Goal: Information Seeking & Learning: Understand process/instructions

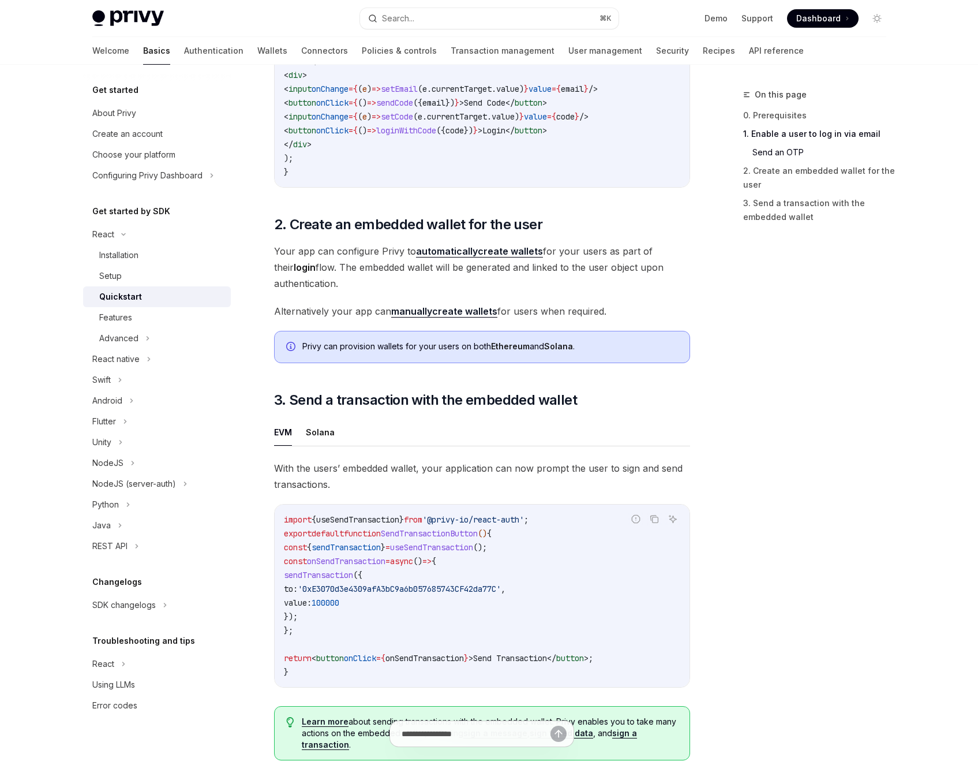
scroll to position [689, 0]
click at [434, 311] on link "manually create wallets" at bounding box center [444, 311] width 106 height 12
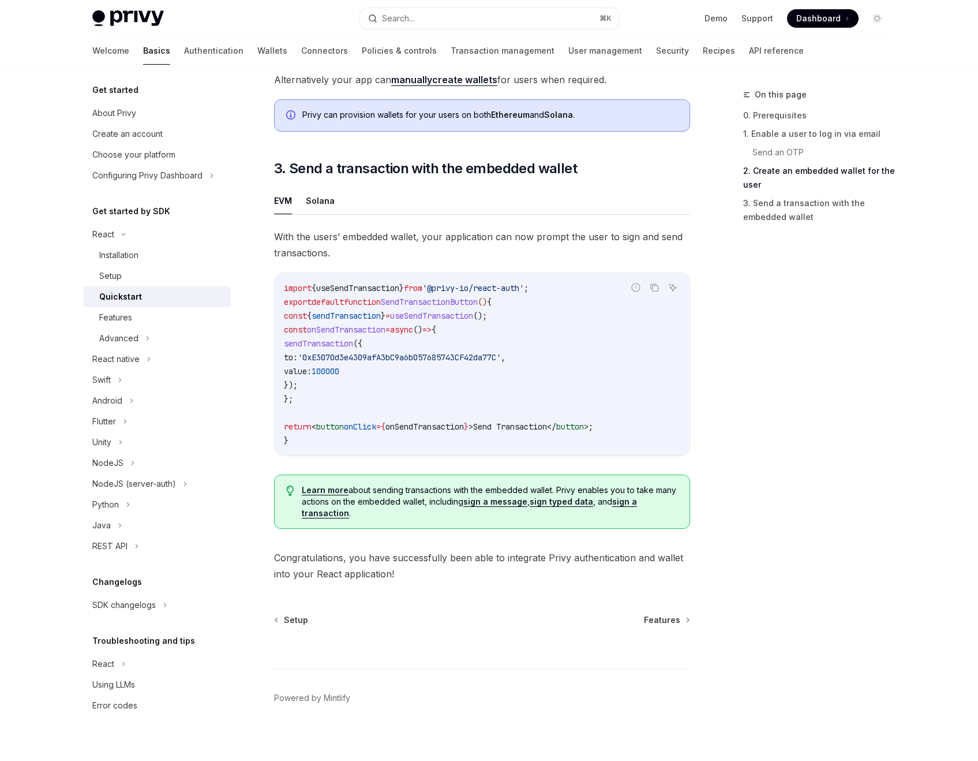
scroll to position [921, 0]
click at [324, 515] on link "sign a transaction" at bounding box center [469, 507] width 335 height 22
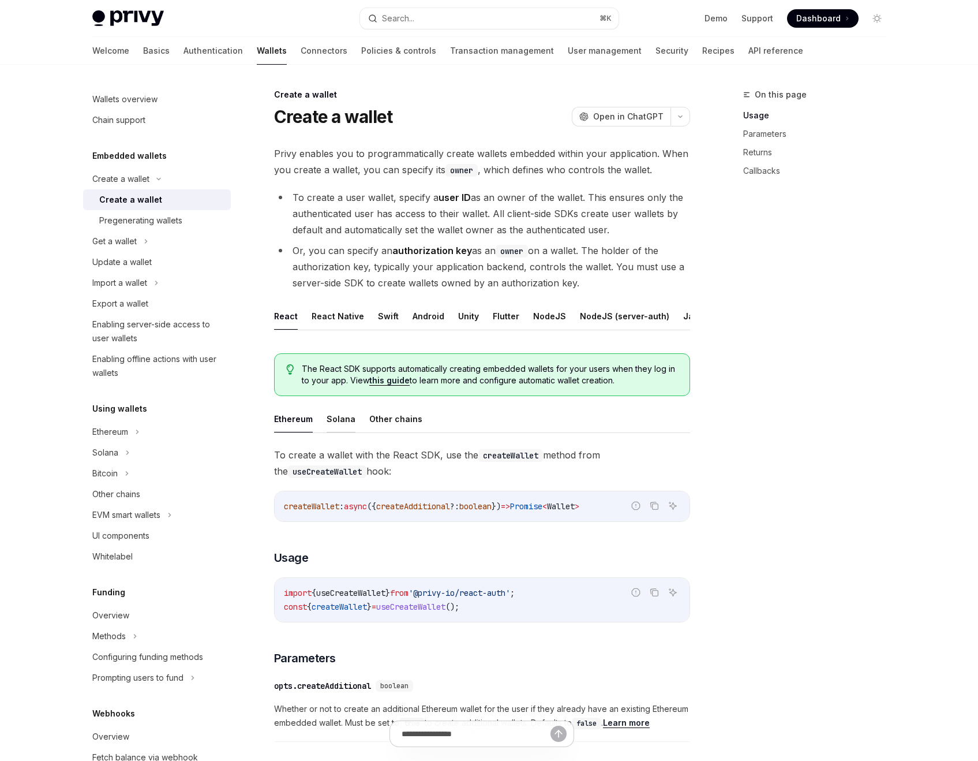
click at [336, 424] on button "Solana" at bounding box center [341, 418] width 29 height 27
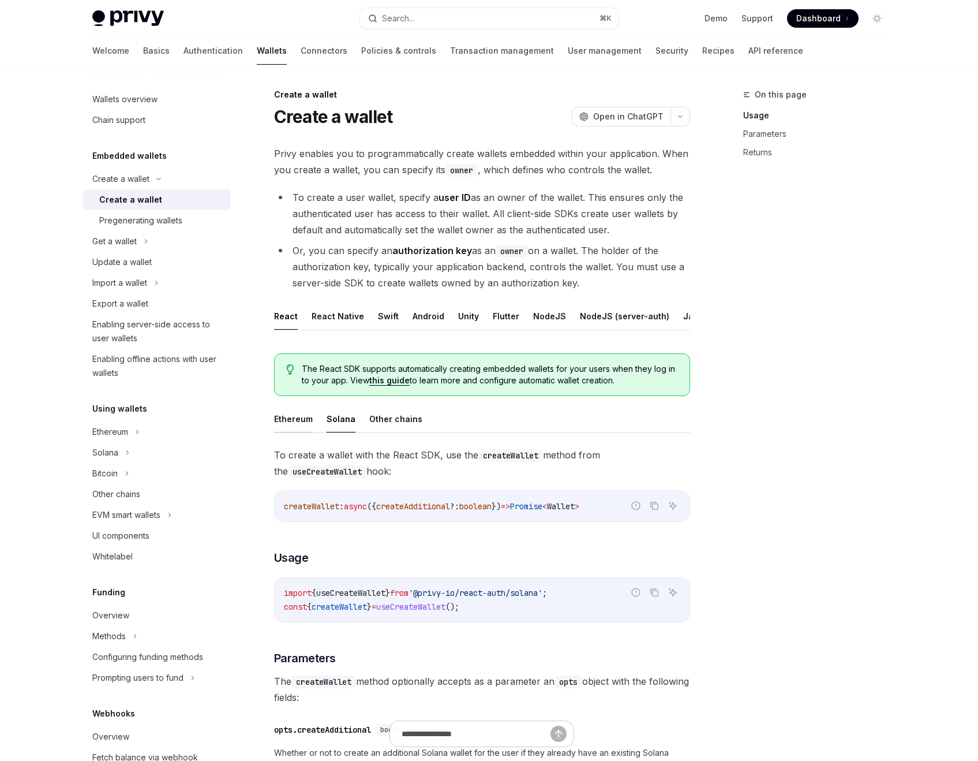
click at [297, 425] on button "Ethereum" at bounding box center [293, 418] width 39 height 27
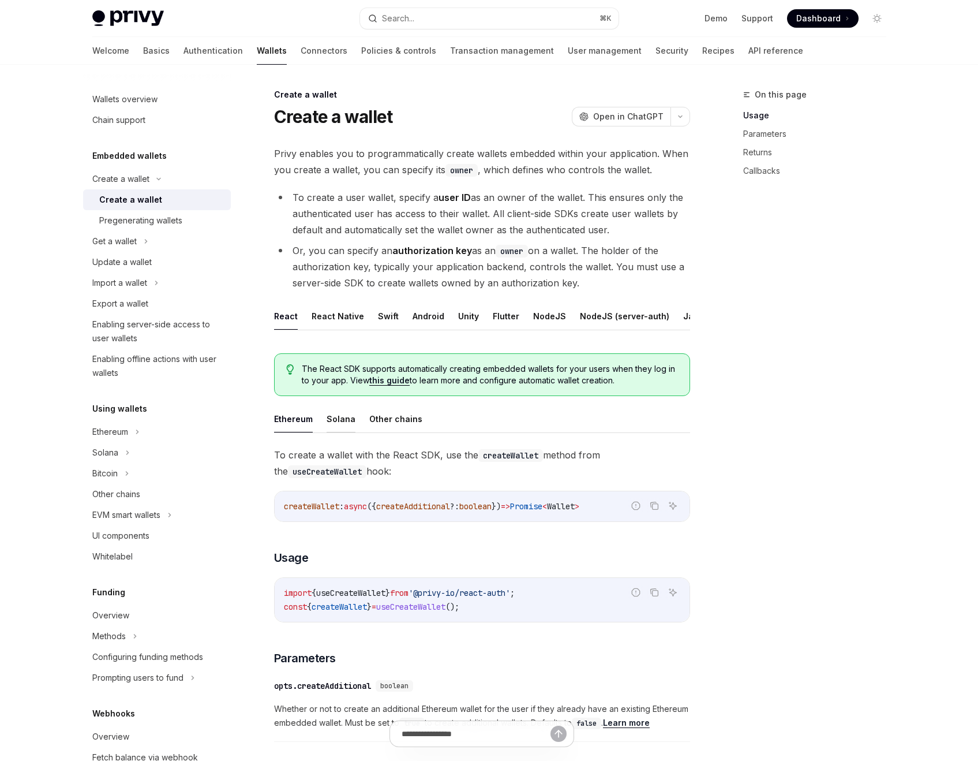
click at [329, 425] on button "Solana" at bounding box center [341, 418] width 29 height 27
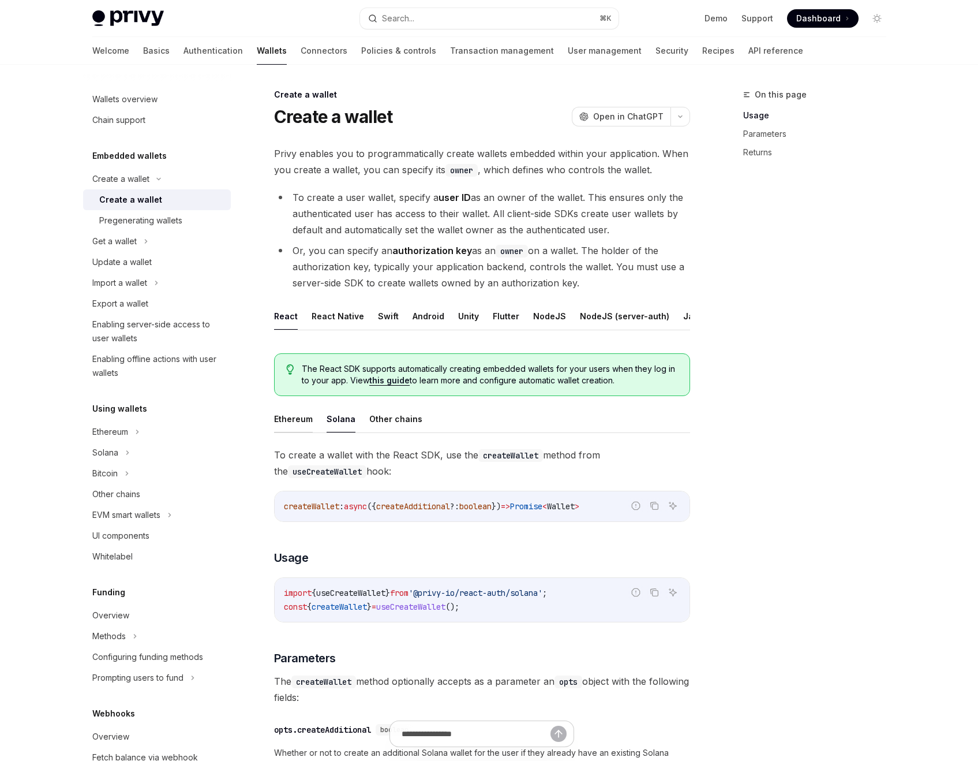
click at [291, 425] on button "Ethereum" at bounding box center [293, 418] width 39 height 27
type textarea "*"
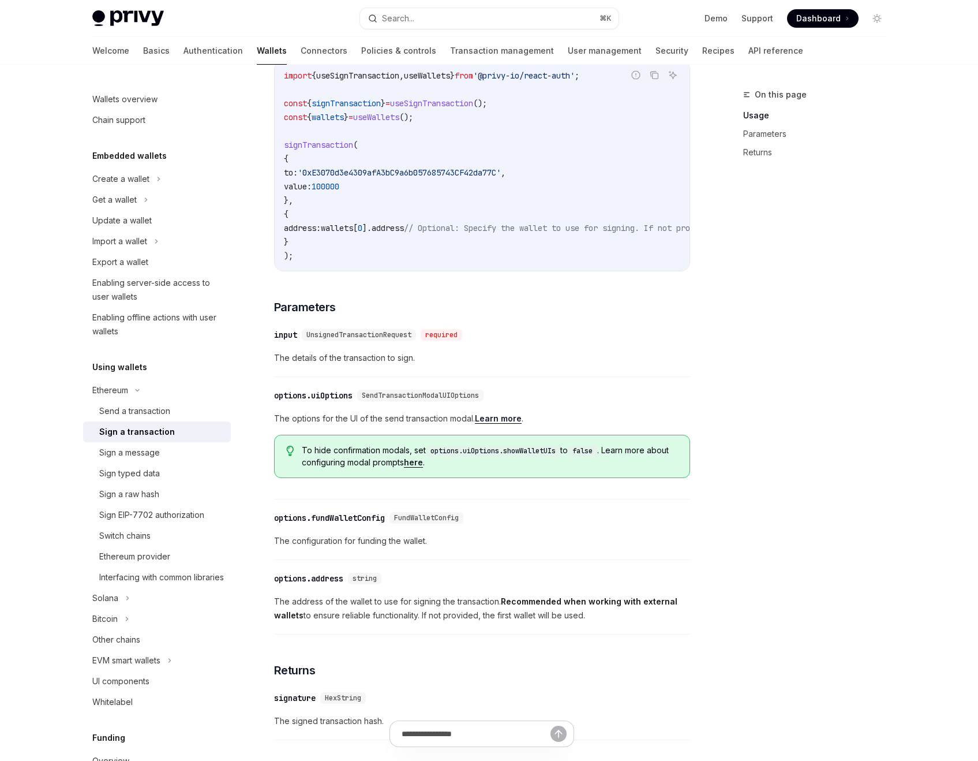
scroll to position [258, 0]
click at [496, 423] on link "Learn more" at bounding box center [498, 418] width 47 height 10
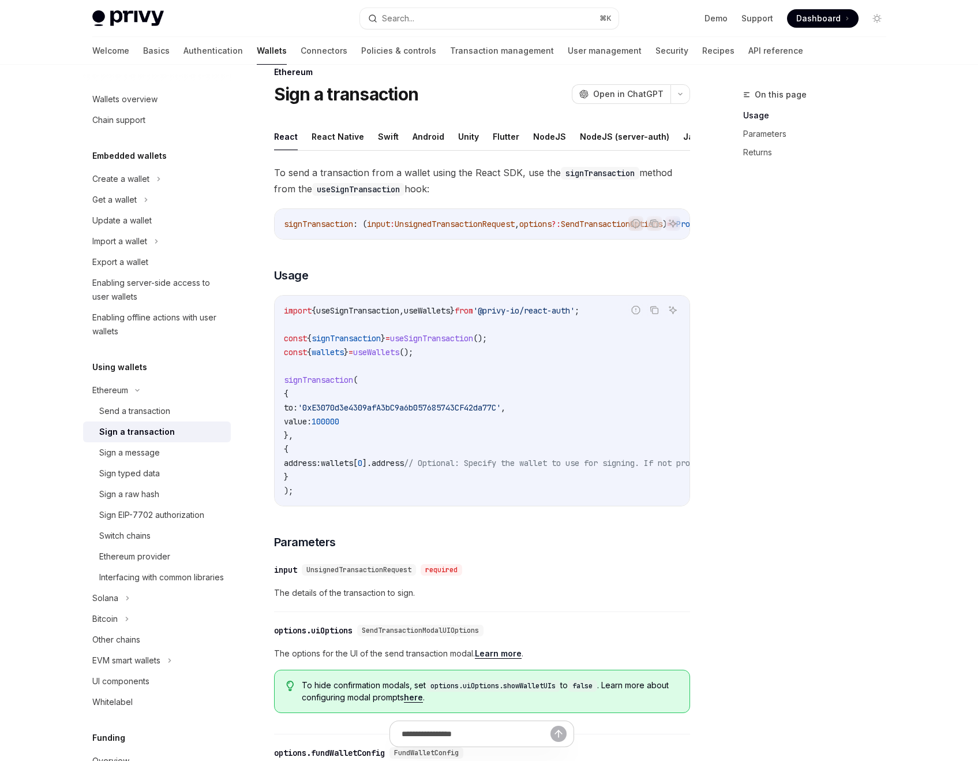
scroll to position [0, 0]
